Goal: Book appointment/travel/reservation

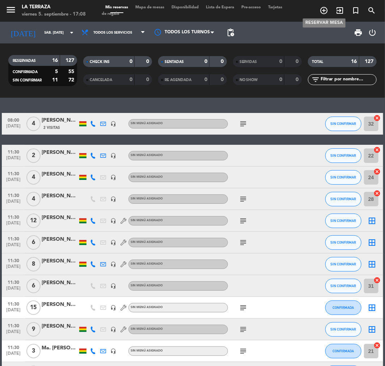
click at [324, 11] on icon "add_circle_outline" at bounding box center [323, 10] width 9 height 9
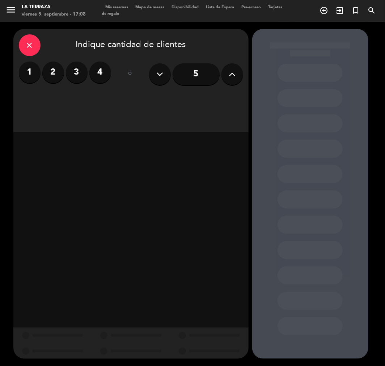
click at [58, 73] on label "2" at bounding box center [53, 72] width 22 height 22
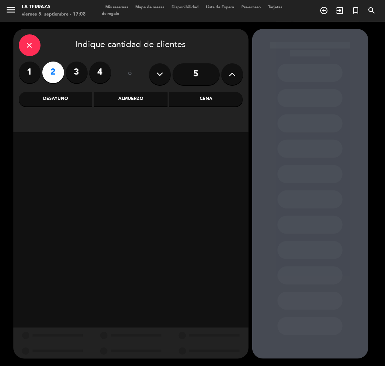
click at [145, 95] on div "Almuerzo" at bounding box center [130, 99] width 73 height 14
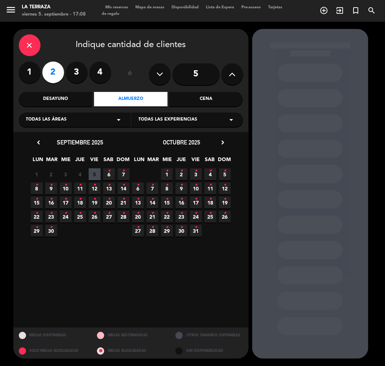
click at [109, 175] on icon "•" at bounding box center [109, 171] width 3 height 12
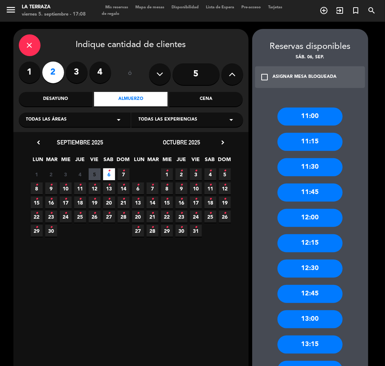
click at [322, 194] on div "11:45" at bounding box center [309, 192] width 65 height 18
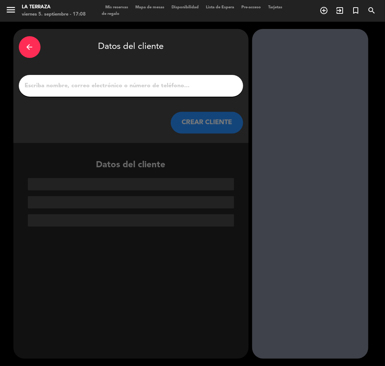
click at [201, 85] on input "1" at bounding box center [130, 86] width 213 height 10
paste input "* 👉¿A qué nombre tu reserva?:"
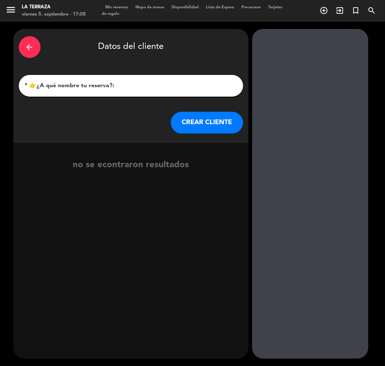
click at [198, 81] on input "* 👉¿A qué nombre tu reserva?:" at bounding box center [130, 86] width 213 height 10
paste input "[PERSON_NAME]"
type input "[PERSON_NAME]"
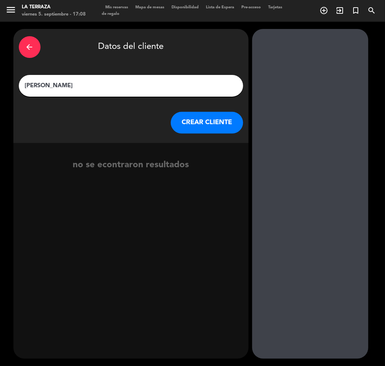
click at [186, 119] on button "CREAR CLIENTE" at bounding box center [207, 123] width 72 height 22
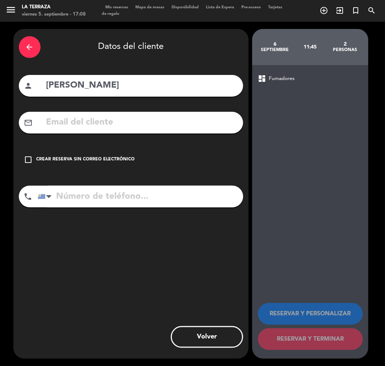
click at [185, 119] on input "text" at bounding box center [142, 122] width 192 height 15
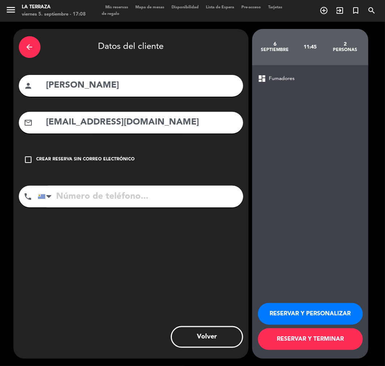
type input "[EMAIL_ADDRESS][DOMAIN_NAME]"
click at [178, 203] on input "tel" at bounding box center [140, 196] width 205 height 22
click at [111, 196] on input "[PHONE_NUMBER]" at bounding box center [140, 196] width 205 height 22
type input "[PHONE_NUMBER]"
click at [321, 310] on button "RESERVAR Y PERSONALIZAR" at bounding box center [310, 314] width 105 height 22
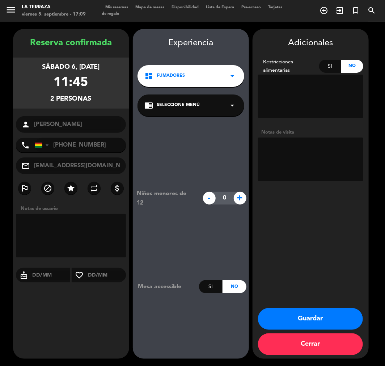
drag, startPoint x: 322, startPoint y: 312, endPoint x: 326, endPoint y: 300, distance: 12.8
click at [322, 312] on button "Guardar" at bounding box center [310, 319] width 105 height 22
